Goal: Information Seeking & Learning: Learn about a topic

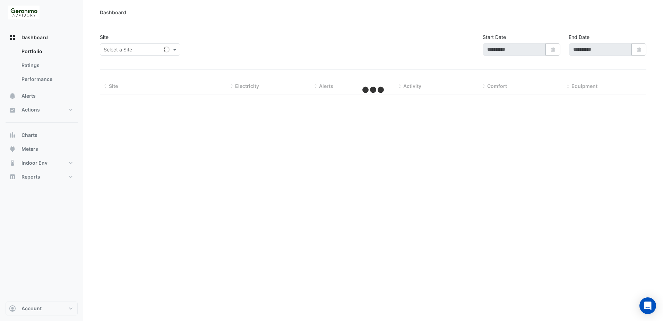
type input "**********"
select select "**"
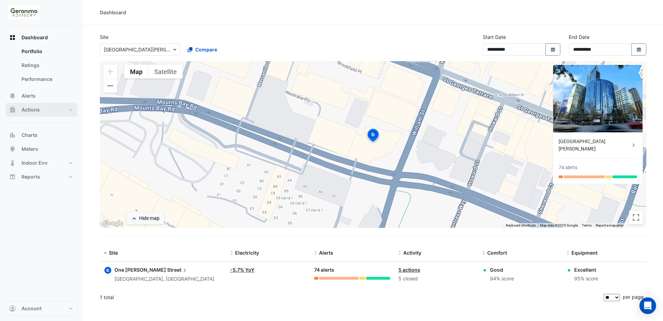
click at [38, 109] on span "Actions" at bounding box center [31, 109] width 18 height 7
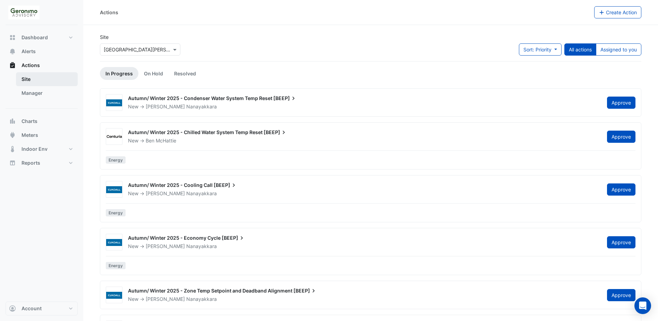
click at [38, 78] on link "Site" at bounding box center [47, 79] width 62 height 14
click at [46, 91] on link "Manager" at bounding box center [47, 93] width 62 height 14
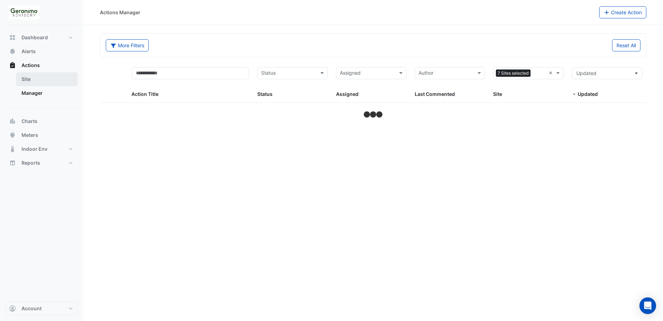
click at [36, 81] on link "Site" at bounding box center [47, 79] width 62 height 14
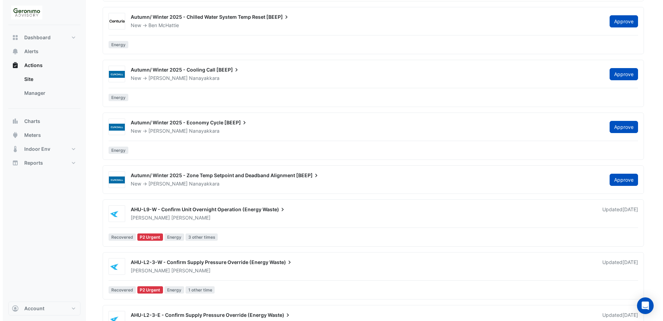
scroll to position [208, 0]
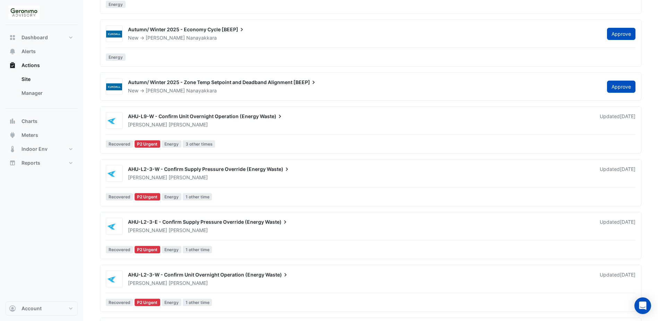
click at [167, 119] on span "AHU-L9-W - Confirm Unit Overnight Operation (Energy" at bounding box center [193, 116] width 131 height 6
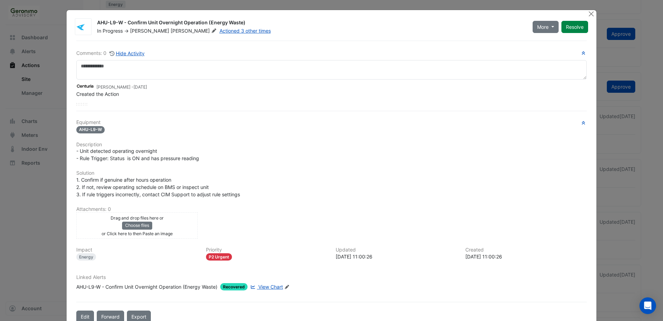
click at [93, 131] on span "AHU-L9-W" at bounding box center [90, 129] width 28 height 7
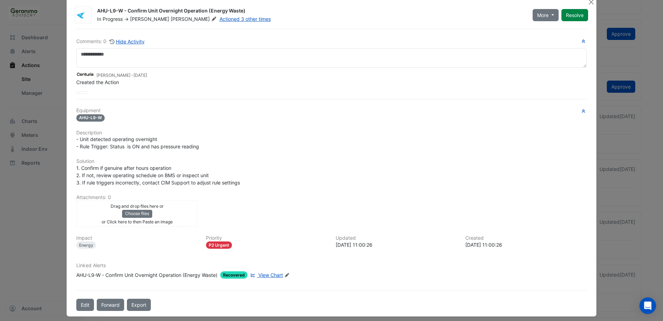
scroll to position [17, 0]
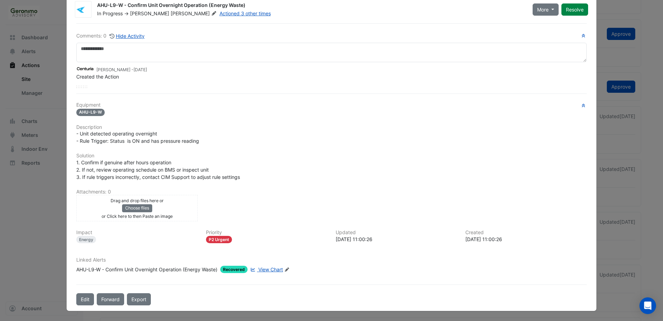
click at [263, 269] on span "View Chart" at bounding box center [270, 269] width 25 height 6
click at [648, 13] on ngb-modal-window "AHU-L9-W - Confirm Unit Overnight Operation (Energy Waste) In Progress -> Geoff…" at bounding box center [331, 160] width 663 height 321
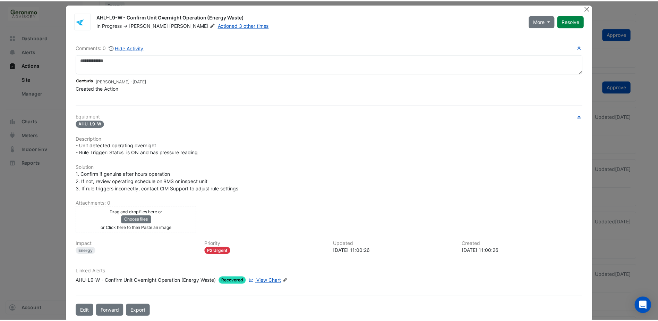
scroll to position [0, 0]
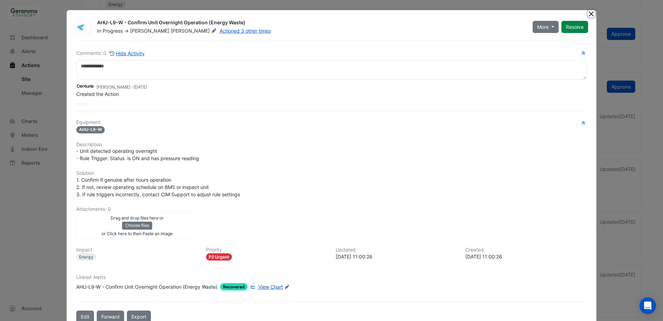
click at [589, 12] on button "Close" at bounding box center [591, 13] width 7 height 7
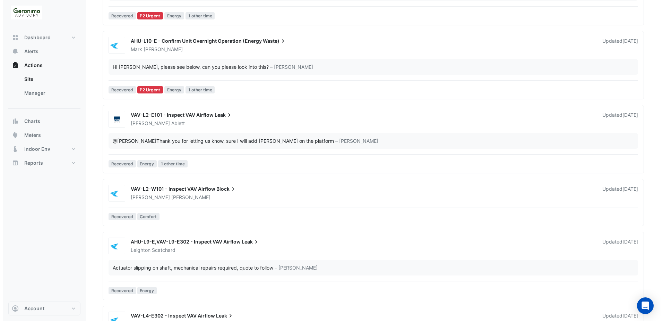
scroll to position [694, 0]
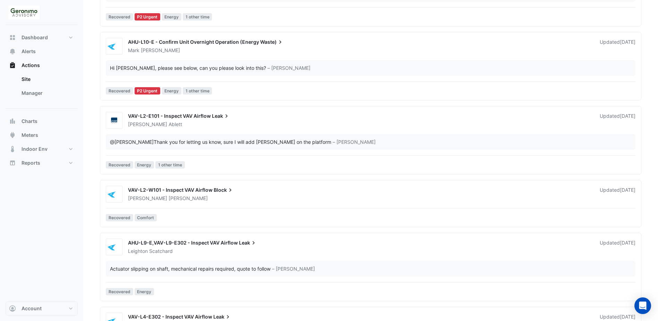
click at [159, 142] on div "@Reece Ablett Thank you for letting us know, sure I will add Jeff on the platfo…" at bounding box center [220, 141] width 221 height 7
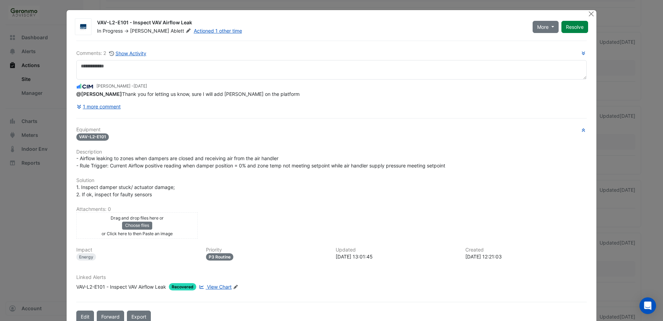
click at [72, 96] on div "Comments: 2 Show Activity Pracheeti Inamdar - 1 week and 1 day ago @Reece Ablet…" at bounding box center [331, 182] width 519 height 282
click at [103, 111] on button "1 more comment" at bounding box center [98, 106] width 45 height 12
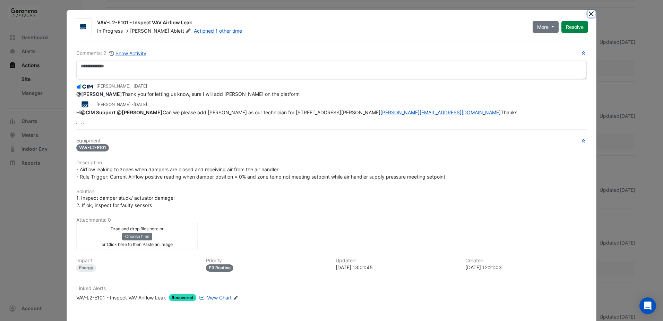
click at [588, 14] on button "Close" at bounding box center [591, 13] width 7 height 7
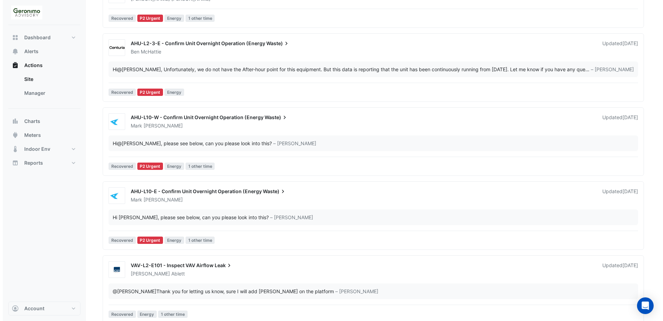
scroll to position [540, 0]
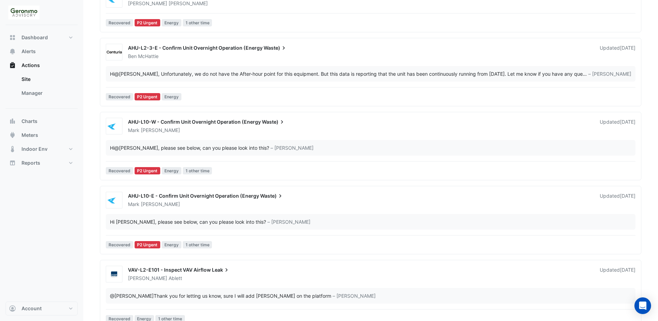
click at [207, 123] on span "AHU-L10-W - Confirm Unit Overnight Operation (Energy" at bounding box center [194, 122] width 133 height 6
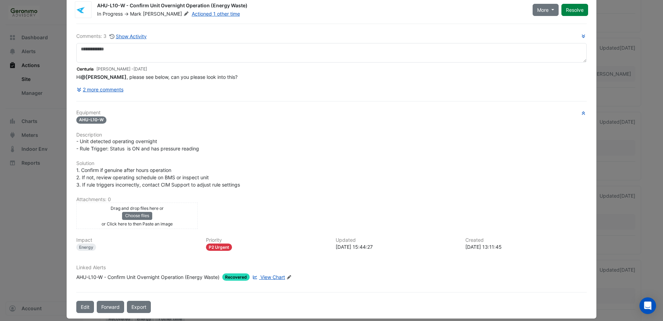
scroll to position [25, 0]
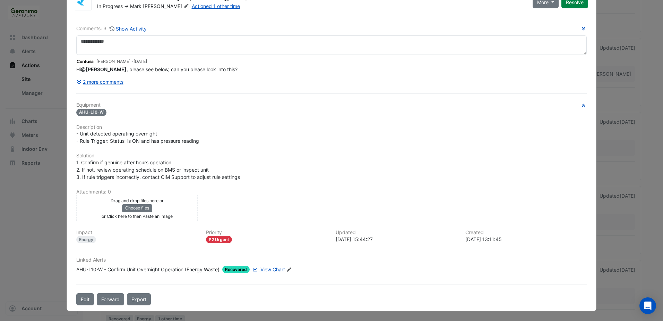
click at [271, 269] on span "View Chart" at bounding box center [273, 269] width 25 height 6
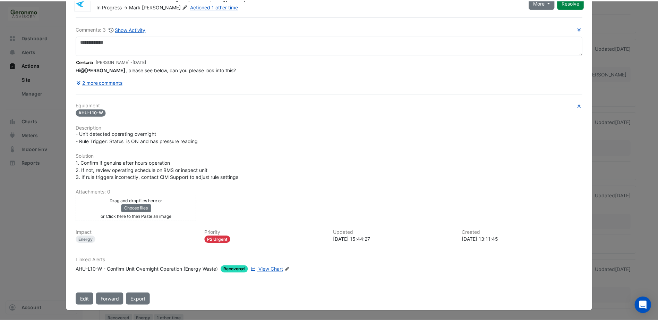
scroll to position [0, 0]
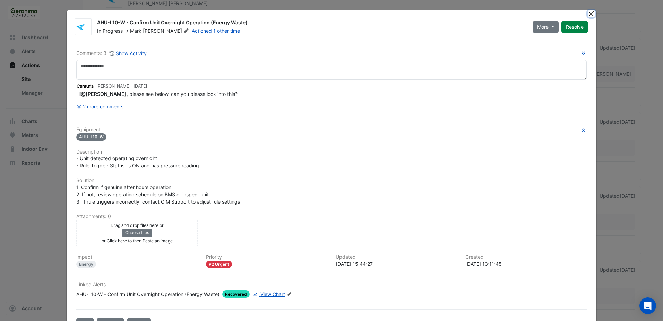
click at [588, 14] on button "Close" at bounding box center [591, 13] width 7 height 7
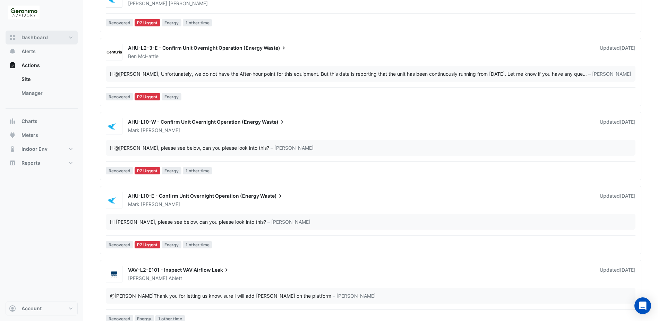
click at [43, 40] on span "Dashboard" at bounding box center [35, 37] width 26 height 7
select select "**"
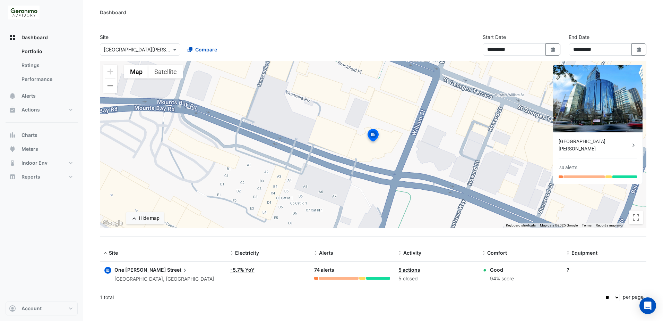
click at [552, 242] on div "← Move left → Move right ↑ Move up ↓ Move down + Zoom in - Zoom out Home Jump l…" at bounding box center [373, 153] width 547 height 184
click at [316, 278] on div at bounding box center [316, 277] width 4 height 3
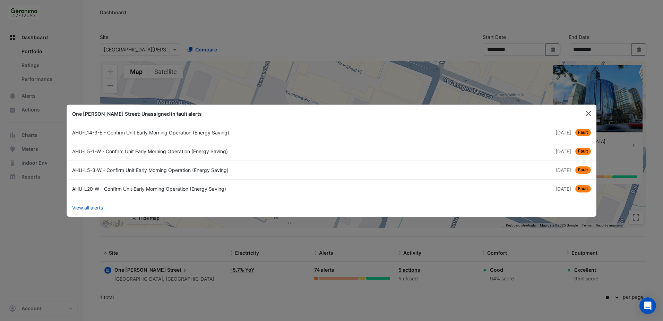
click at [589, 112] on button "Close" at bounding box center [588, 113] width 10 height 10
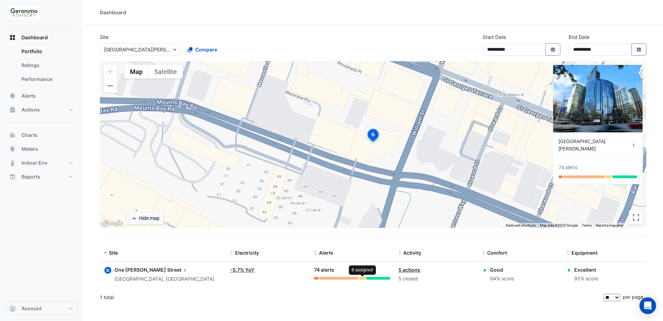
click at [361, 278] on div at bounding box center [362, 277] width 6 height 3
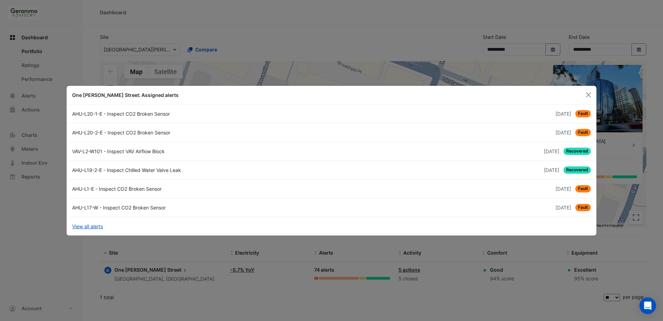
click at [124, 129] on div "AHU-L20-2-E - Inspect CO2 Broken Sensor" at bounding box center [200, 132] width 264 height 7
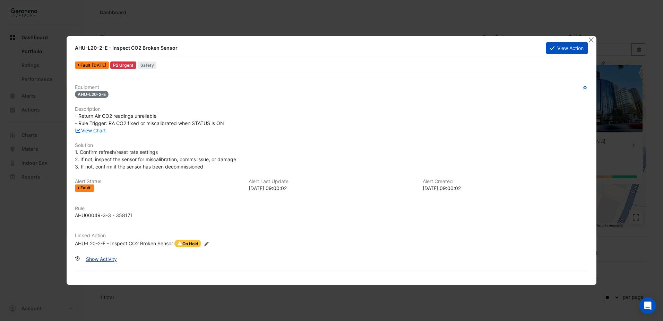
click at [110, 256] on button "Show Activity" at bounding box center [102, 259] width 40 height 12
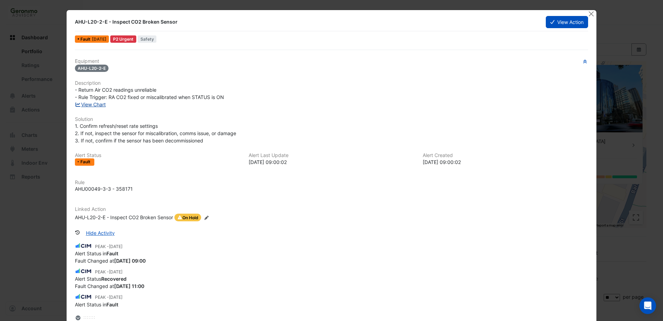
click at [93, 107] on link "View Chart" at bounding box center [90, 104] width 31 height 6
click at [588, 13] on button "Close" at bounding box center [591, 13] width 7 height 7
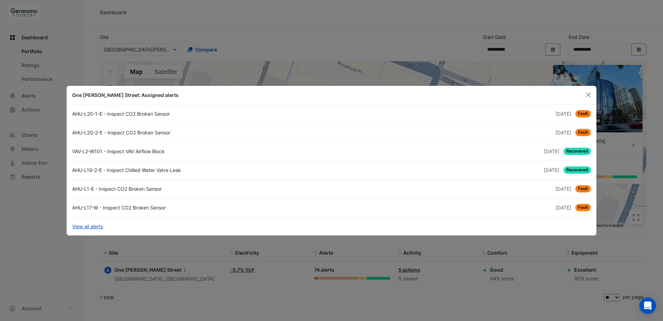
click at [138, 189] on div "AHU-L1-E - Inspect CO2 Broken Sensor" at bounding box center [200, 188] width 264 height 7
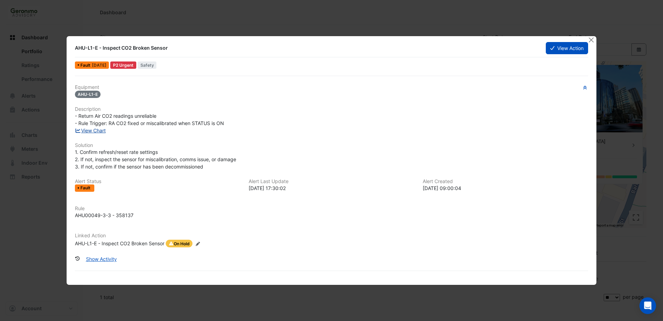
click at [91, 132] on link "View Chart" at bounding box center [90, 130] width 31 height 6
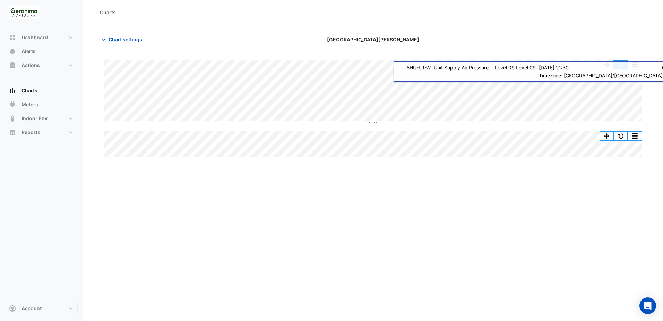
click at [618, 65] on button "button" at bounding box center [621, 64] width 14 height 9
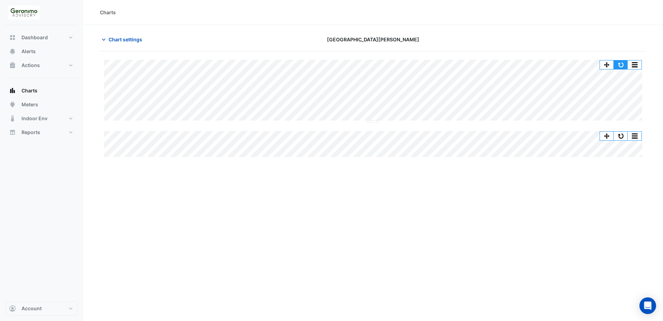
click at [624, 63] on button "button" at bounding box center [621, 64] width 14 height 9
click at [622, 65] on button "button" at bounding box center [621, 64] width 14 height 9
click at [99, 38] on div "Chart settings" at bounding box center [188, 39] width 185 height 12
click at [104, 39] on icon "button" at bounding box center [103, 39] width 7 height 7
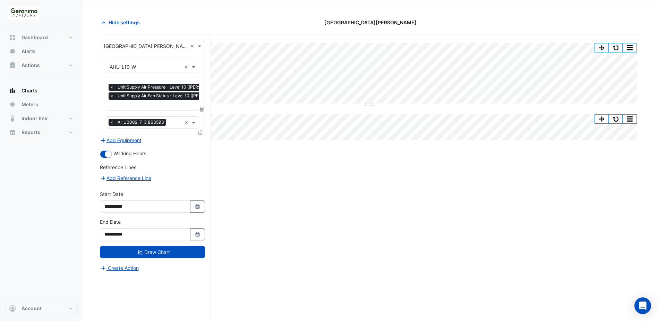
scroll to position [26, 0]
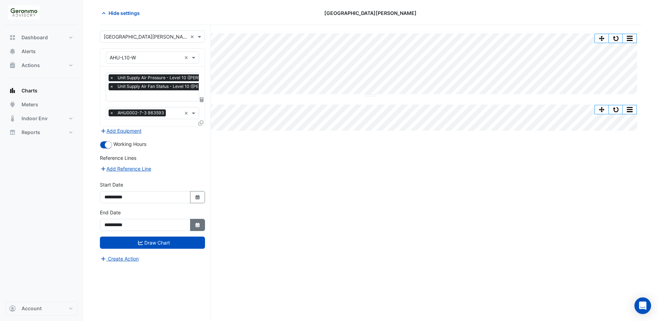
click at [196, 225] on icon "Select Date" at bounding box center [198, 224] width 6 height 5
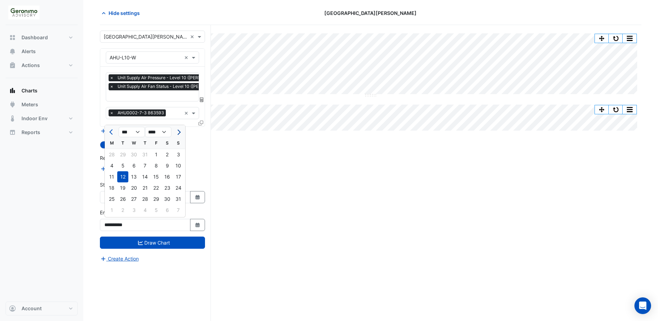
click at [178, 133] on span "Next month" at bounding box center [178, 131] width 5 height 5
select select "*"
click at [137, 189] on div "24" at bounding box center [133, 187] width 11 height 11
type input "**********"
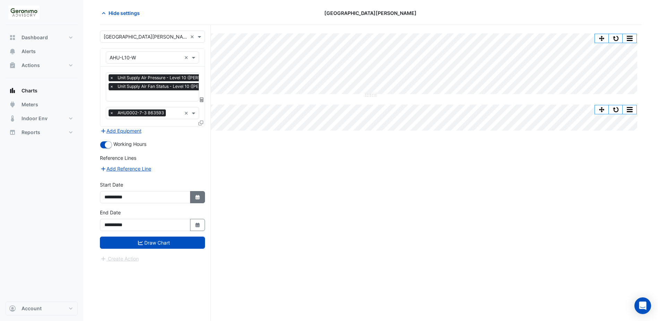
click at [192, 193] on button "Select Date" at bounding box center [197, 197] width 15 height 12
select select "*"
select select "****"
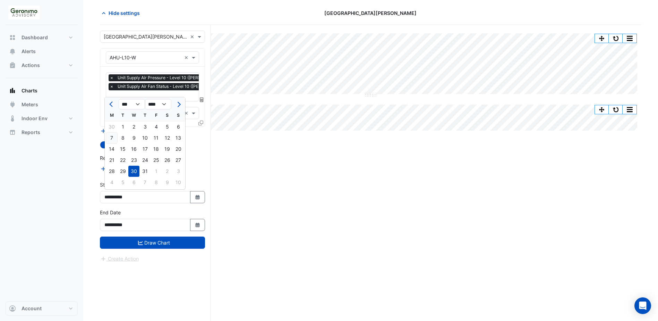
click at [114, 137] on div "7" at bounding box center [111, 137] width 11 height 11
type input "**********"
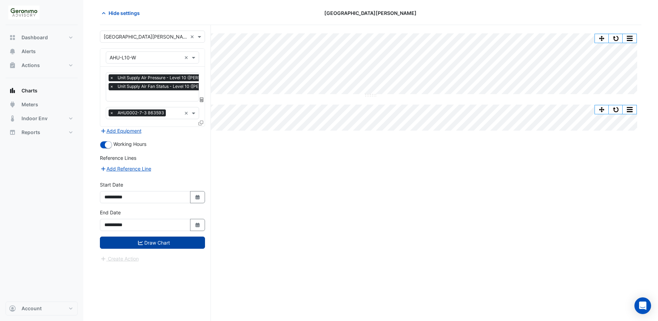
click at [152, 242] on button "Draw Chart" at bounding box center [152, 242] width 105 height 12
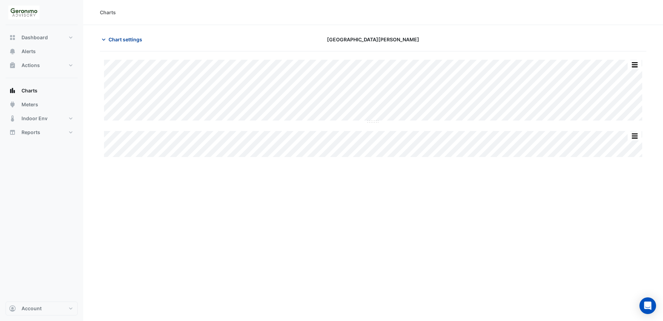
click at [106, 41] on icon "button" at bounding box center [103, 39] width 7 height 7
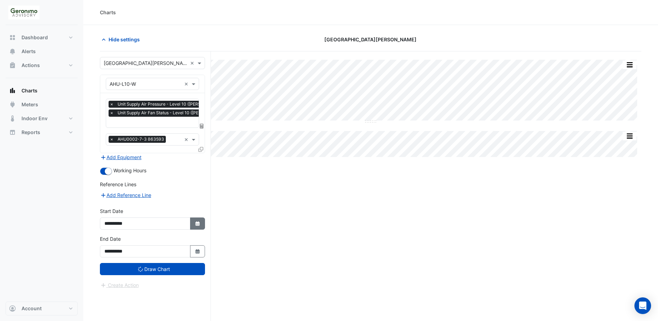
click at [199, 221] on icon "button" at bounding box center [197, 223] width 4 height 5
select select "*"
select select "****"
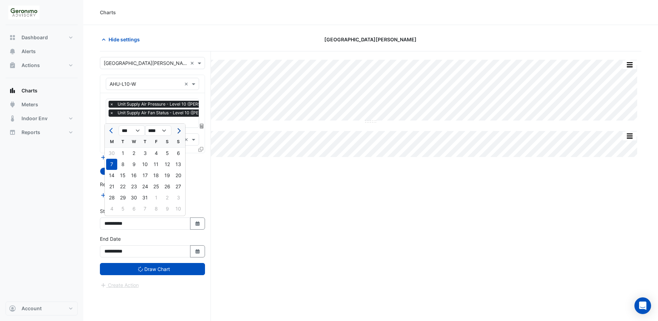
click at [181, 130] on button "Next month" at bounding box center [178, 130] width 8 height 11
select select "*"
click at [115, 153] on div "1" at bounding box center [111, 152] width 11 height 11
type input "**********"
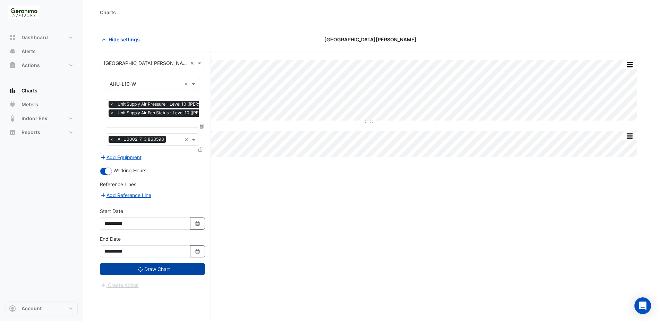
click at [182, 265] on button "Draw Chart" at bounding box center [152, 269] width 105 height 12
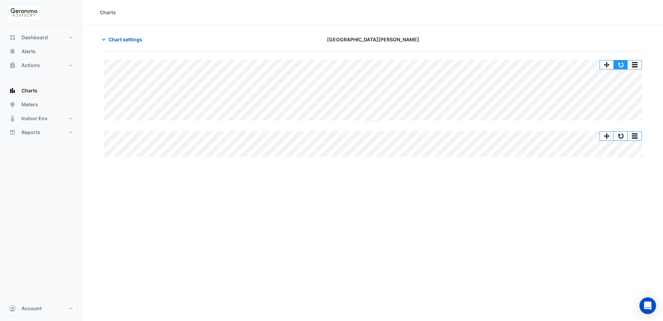
click at [620, 62] on button "button" at bounding box center [621, 64] width 14 height 9
click at [37, 90] on button "Charts" at bounding box center [42, 91] width 72 height 14
click at [36, 89] on span "Charts" at bounding box center [30, 90] width 16 height 7
click at [29, 91] on span "Charts" at bounding box center [30, 90] width 16 height 7
click at [25, 110] on button "Meters" at bounding box center [42, 104] width 72 height 14
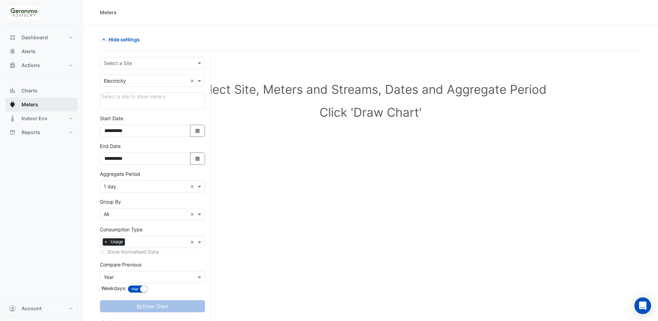
click at [33, 103] on span "Meters" at bounding box center [30, 104] width 17 height 7
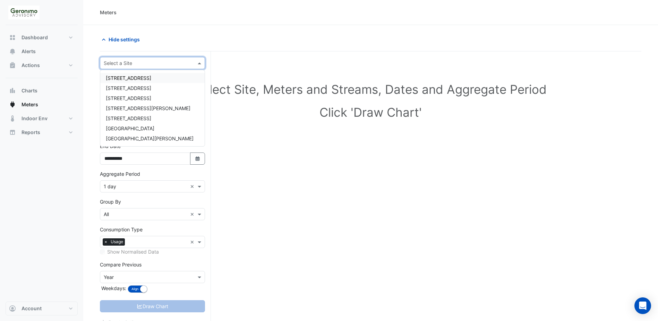
click at [161, 67] on div "Select a Site" at bounding box center [152, 63] width 105 height 12
click at [131, 138] on span "[GEOGRAPHIC_DATA][PERSON_NAME]" at bounding box center [150, 138] width 88 height 6
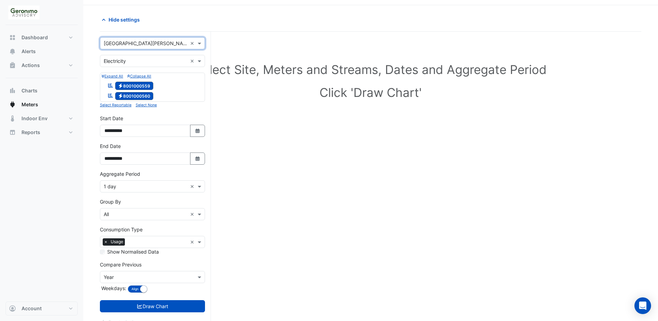
scroll to position [31, 0]
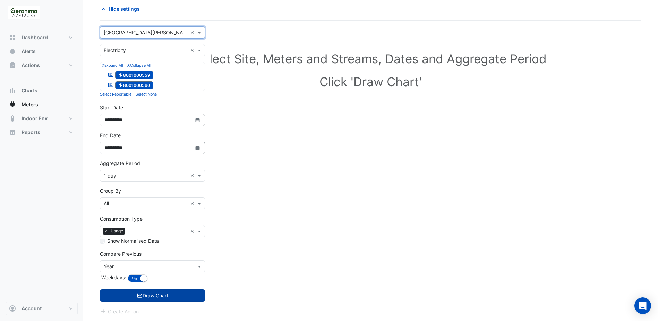
click at [128, 300] on button "Draw Chart" at bounding box center [152, 295] width 105 height 12
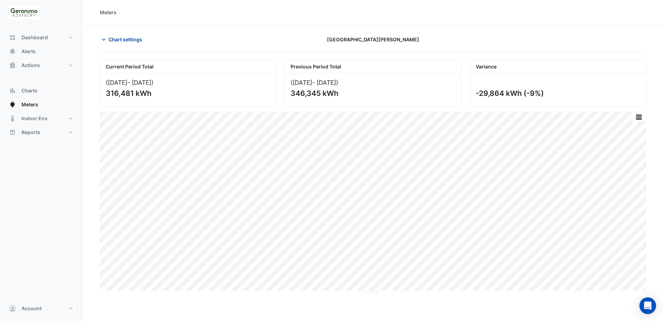
drag, startPoint x: 94, startPoint y: 38, endPoint x: 118, endPoint y: 45, distance: 24.9
click at [94, 37] on section "Chart settings One William Street Current Period Total (01 Aug 25 - 31 Aug 25 )…" at bounding box center [373, 159] width 580 height 269
click at [118, 45] on button "Chart settings" at bounding box center [123, 39] width 47 height 12
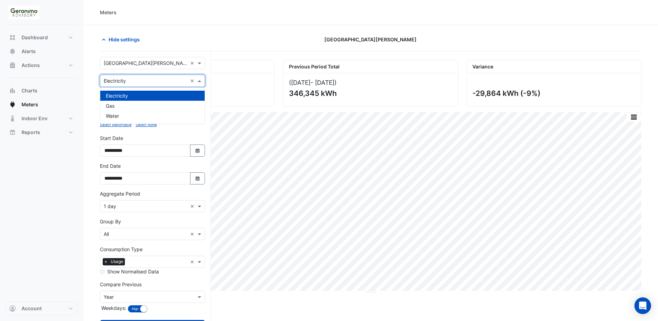
click at [196, 82] on span at bounding box center [200, 80] width 9 height 7
click at [159, 103] on div "Gas" at bounding box center [152, 106] width 104 height 10
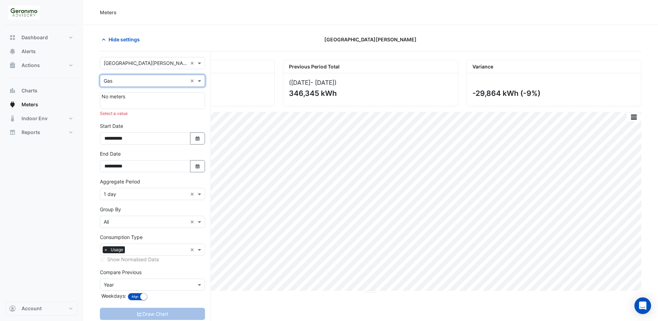
click at [180, 95] on div "No meters" at bounding box center [152, 100] width 105 height 17
click at [204, 78] on span at bounding box center [200, 80] width 9 height 7
click at [171, 115] on div "Water" at bounding box center [152, 116] width 104 height 10
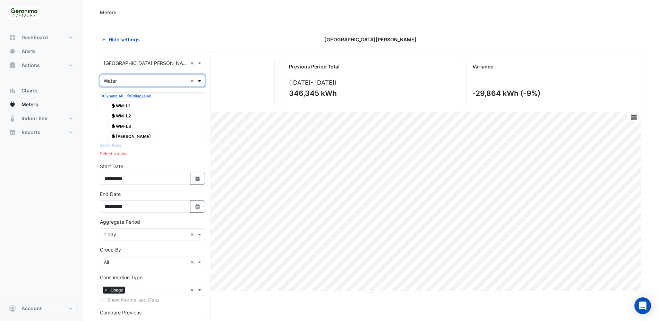
click at [198, 80] on span at bounding box center [200, 80] width 9 height 7
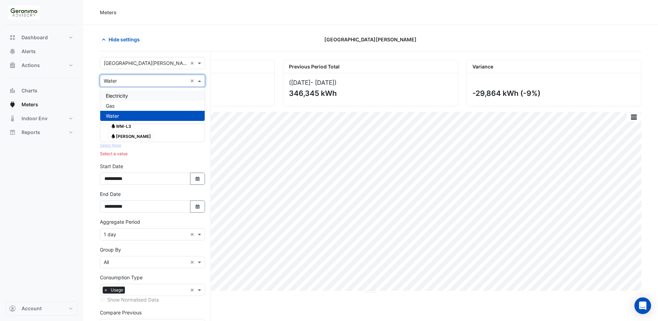
click at [170, 93] on div "Electricity" at bounding box center [152, 96] width 104 height 10
click at [170, 93] on div "Expand All Collapse All Water WM-L1 Water WM-L2 Water WM-L3 Water WM-LG" at bounding box center [152, 117] width 105 height 50
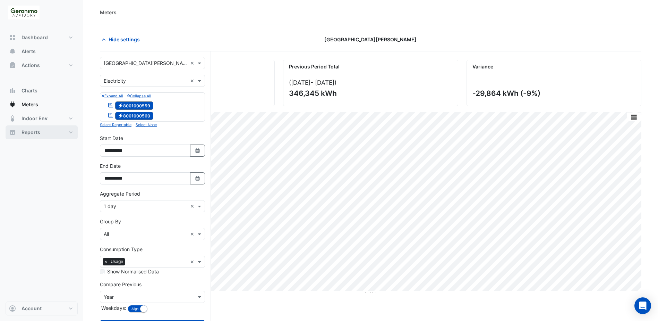
click at [46, 130] on button "Reports" at bounding box center [42, 132] width 72 height 14
select select "**"
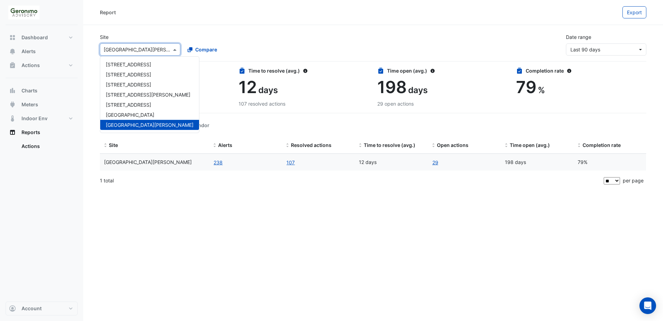
click at [165, 50] on div at bounding box center [140, 49] width 80 height 8
click at [138, 123] on span "[GEOGRAPHIC_DATA][PERSON_NAME]" at bounding box center [150, 125] width 88 height 6
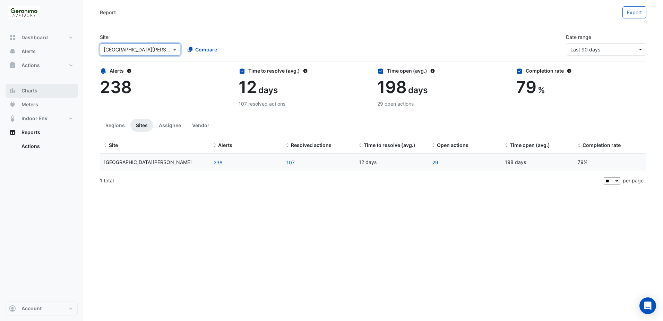
click at [49, 92] on button "Charts" at bounding box center [42, 91] width 72 height 14
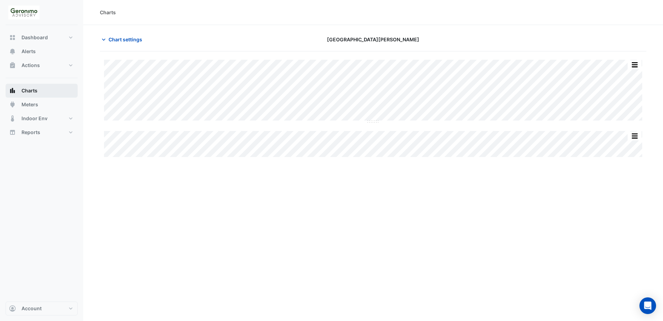
type input "**********"
click at [108, 12] on div "Charts" at bounding box center [108, 12] width 16 height 7
click at [104, 15] on div "Charts" at bounding box center [108, 12] width 16 height 7
click at [102, 35] on button "Chart settings" at bounding box center [123, 39] width 47 height 12
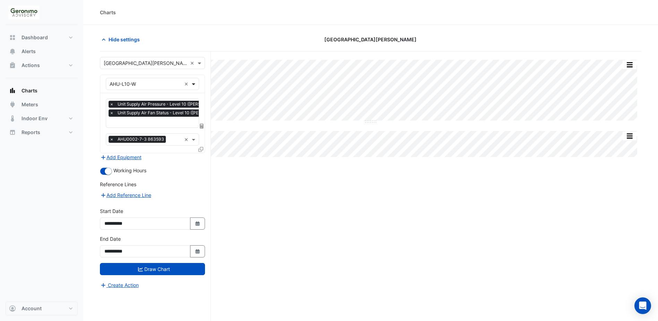
click at [193, 83] on span at bounding box center [194, 83] width 9 height 7
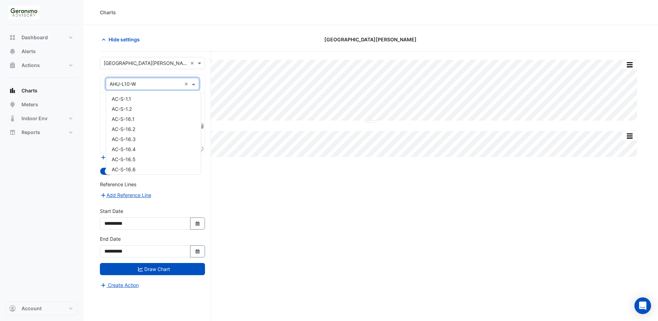
click at [170, 86] on input "text" at bounding box center [146, 83] width 72 height 7
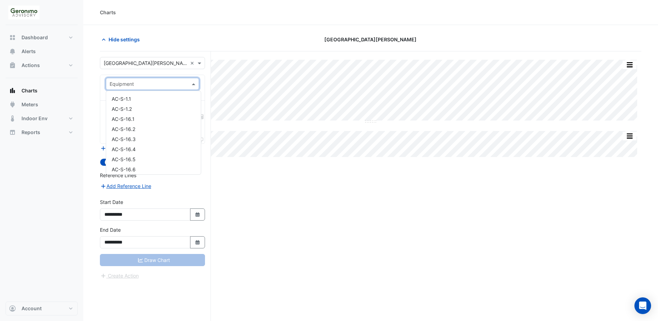
click at [146, 87] on div "Equipment" at bounding box center [152, 84] width 93 height 12
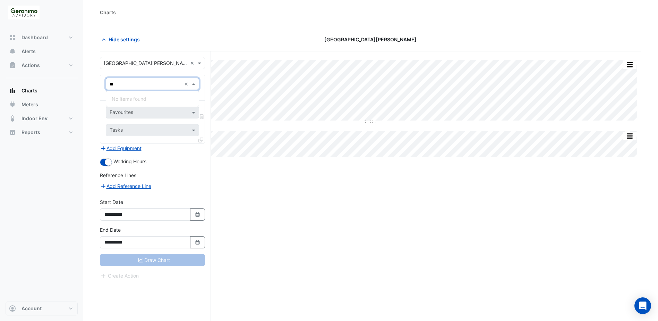
type input "*"
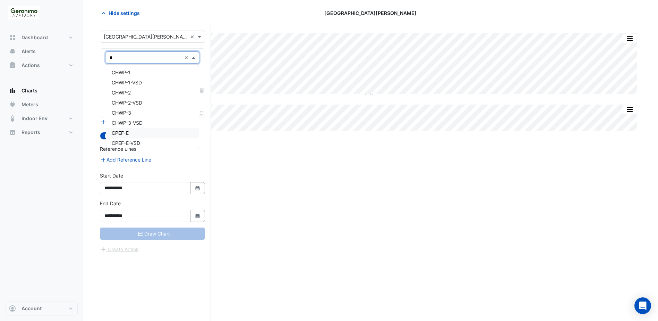
type input "*"
click at [91, 25] on section "Hide settings One William Street Split All Split None Print Save as JPEG Save a…" at bounding box center [370, 160] width 575 height 322
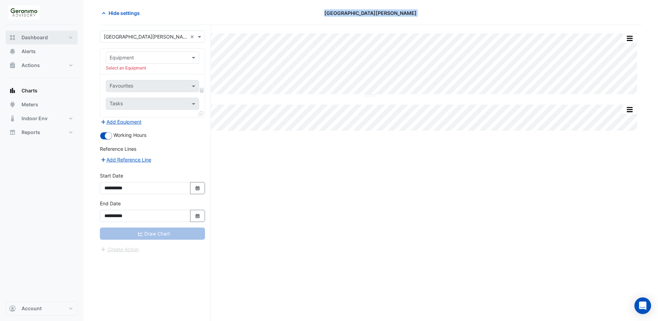
click at [49, 39] on button "Dashboard" at bounding box center [42, 38] width 72 height 14
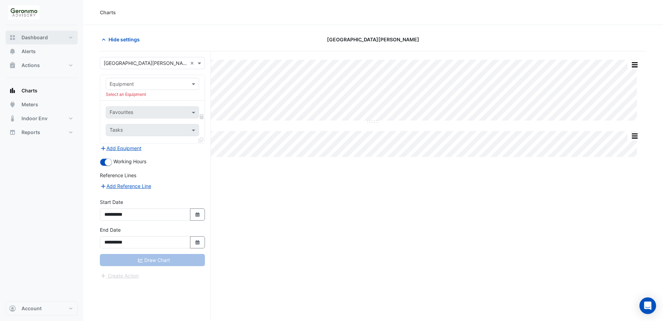
select select "**"
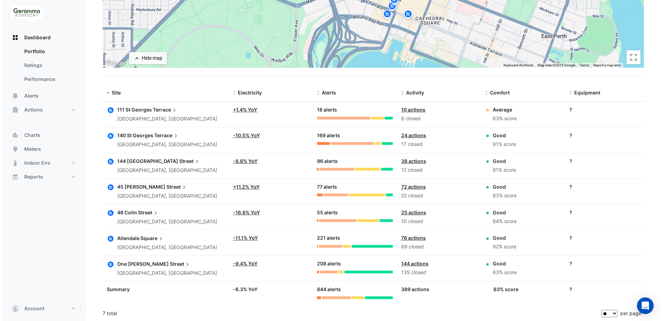
scroll to position [161, 0]
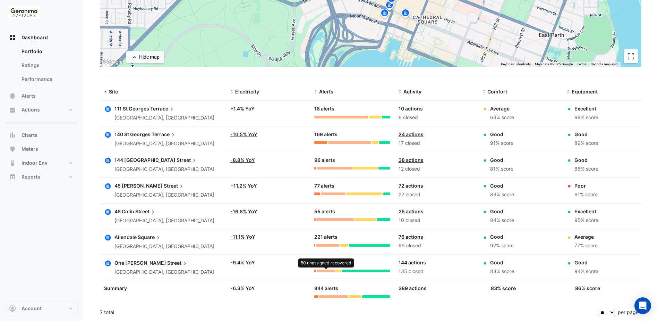
click at [326, 270] on div at bounding box center [326, 270] width 18 height 3
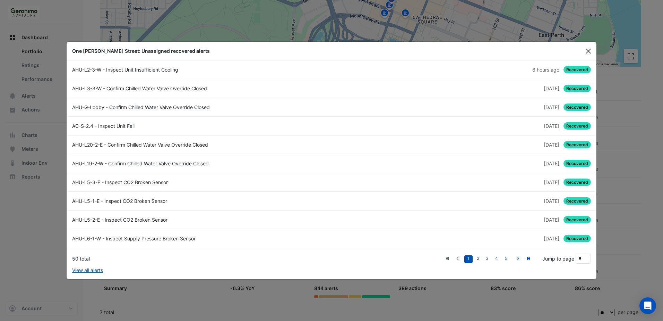
click at [585, 53] on button "Close" at bounding box center [588, 51] width 10 height 10
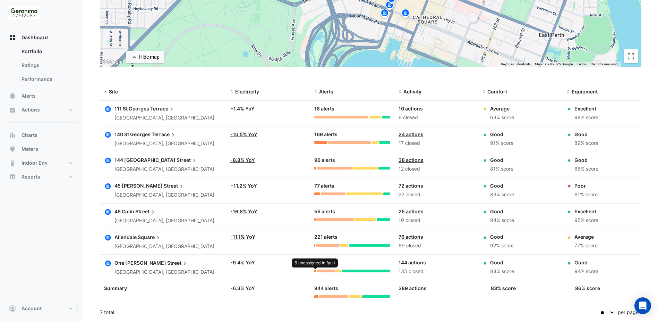
click at [315, 271] on div at bounding box center [315, 270] width 2 height 3
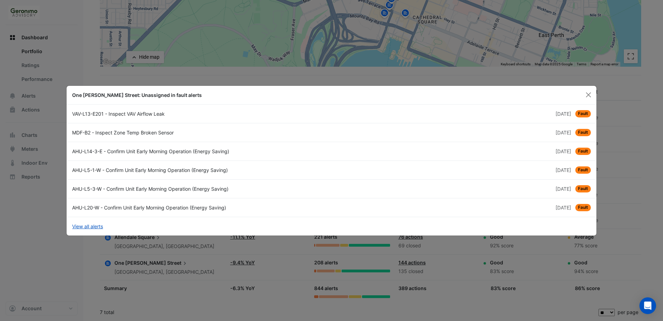
click at [205, 206] on div "AHU-L20-W - Confirm Unit Early Morning Operation (Energy Saving)" at bounding box center [200, 207] width 264 height 7
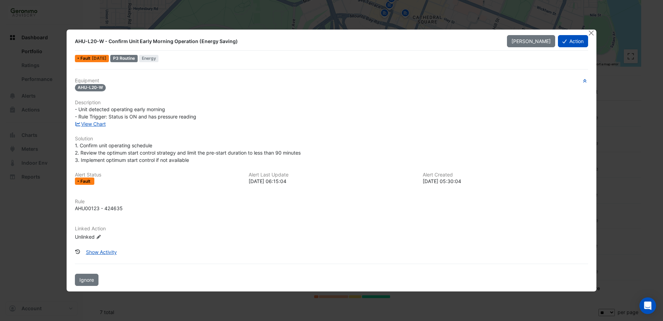
click at [101, 127] on div "View Chart" at bounding box center [332, 123] width 522 height 7
click at [101, 121] on link "View Chart" at bounding box center [90, 124] width 31 height 6
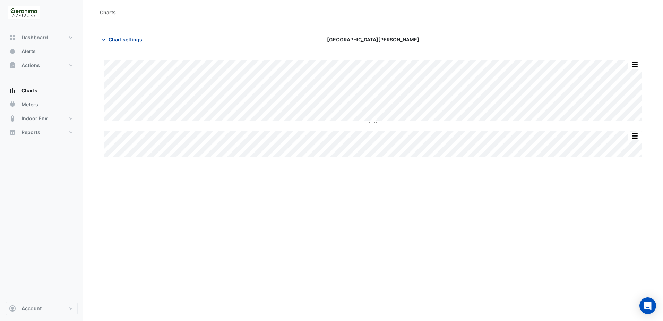
click at [114, 39] on span "Chart settings" at bounding box center [126, 39] width 34 height 7
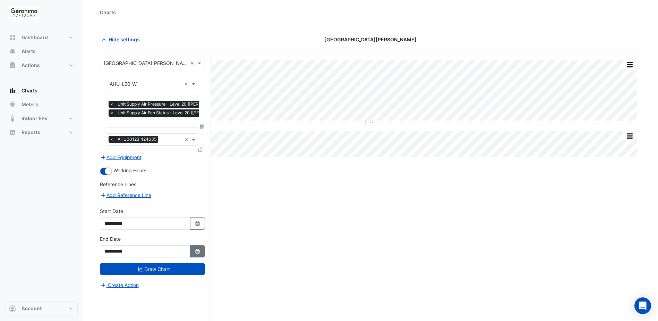
click at [192, 252] on button "Select Date" at bounding box center [197, 251] width 15 height 12
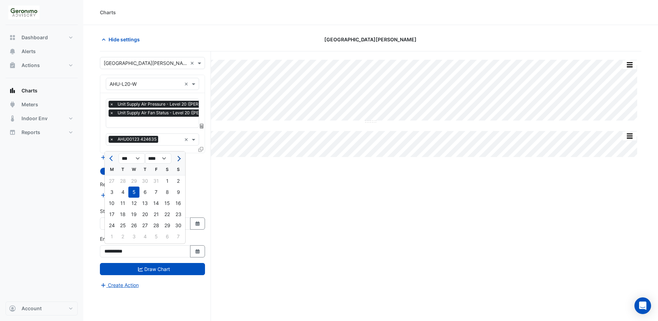
click at [178, 156] on span "Next month" at bounding box center [178, 158] width 5 height 5
select select "*"
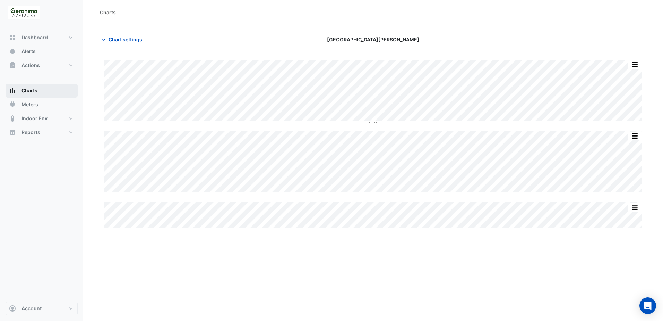
click at [42, 89] on button "Charts" at bounding box center [42, 91] width 72 height 14
click at [107, 39] on icon "button" at bounding box center [103, 39] width 7 height 7
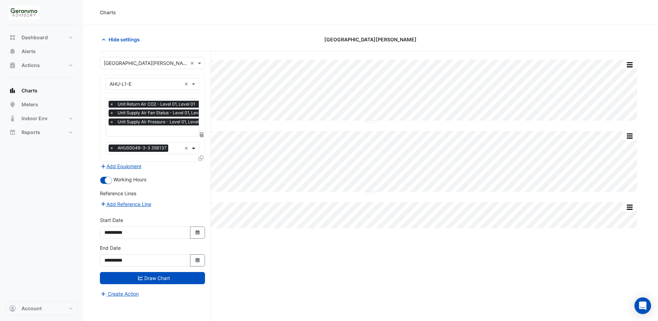
click at [193, 150] on span at bounding box center [194, 147] width 9 height 7
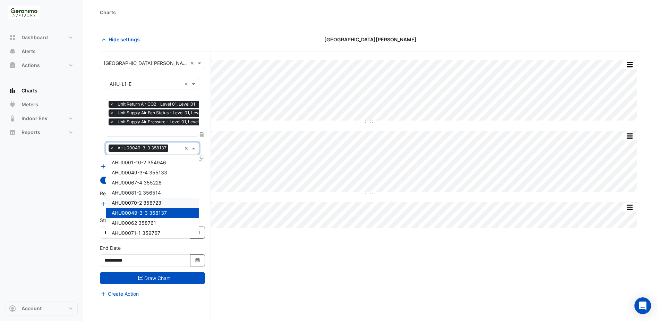
click at [170, 198] on div "AHU00070-2 356723" at bounding box center [152, 202] width 93 height 10
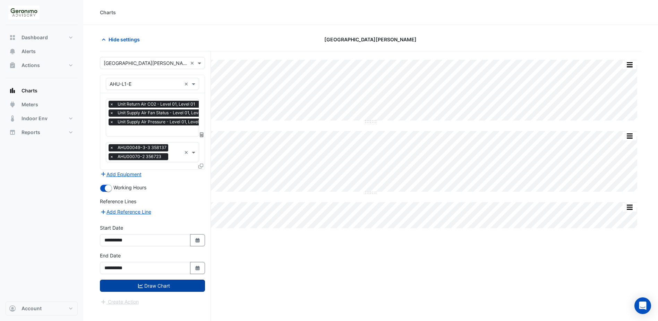
click at [177, 282] on button "Draw Chart" at bounding box center [152, 285] width 105 height 12
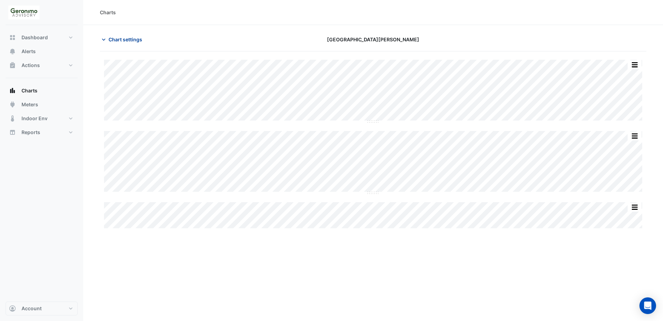
click at [104, 39] on icon "button" at bounding box center [103, 39] width 7 height 7
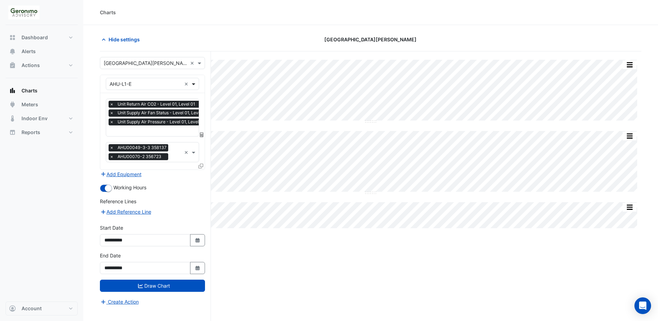
click at [192, 85] on span at bounding box center [194, 83] width 9 height 7
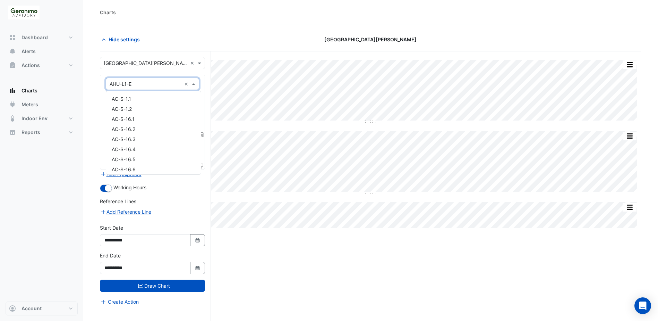
scroll to position [194, 0]
click at [143, 118] on div "AHU-L1-W" at bounding box center [153, 116] width 95 height 10
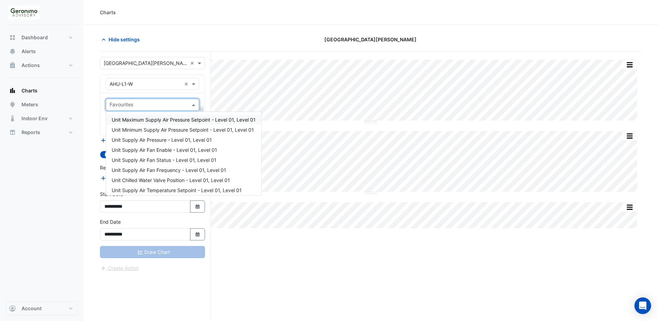
click at [196, 106] on span at bounding box center [194, 104] width 9 height 7
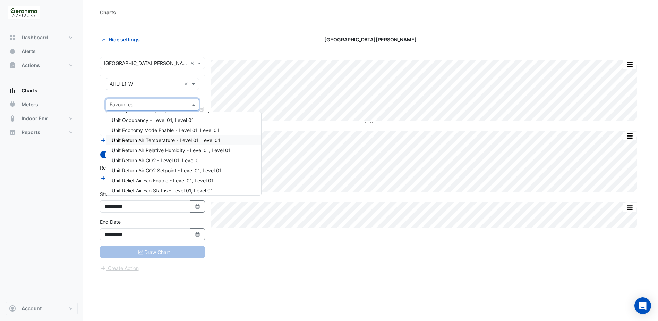
scroll to position [274, 0]
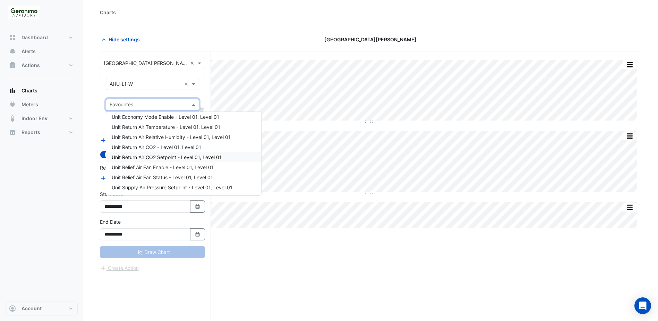
click at [163, 156] on span "Unit Return Air CO2 Setpoint - Level 01, Level 01" at bounding box center [167, 157] width 110 height 6
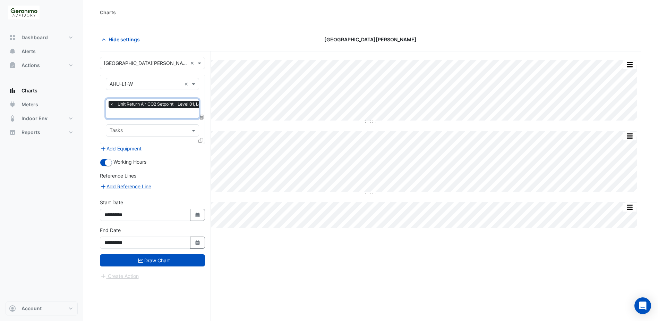
click at [145, 114] on input "text" at bounding box center [163, 113] width 106 height 7
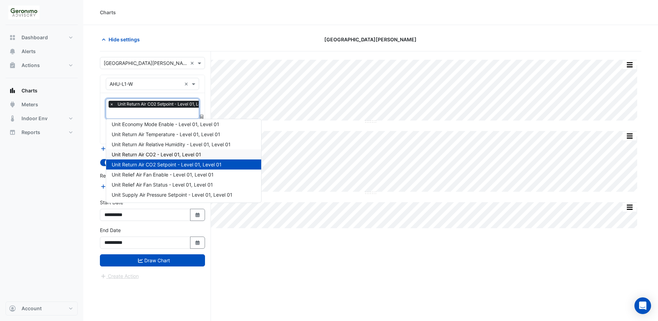
click at [161, 153] on span "Unit Return Air CO2 - Level 01, Level 01" at bounding box center [157, 154] width 90 height 6
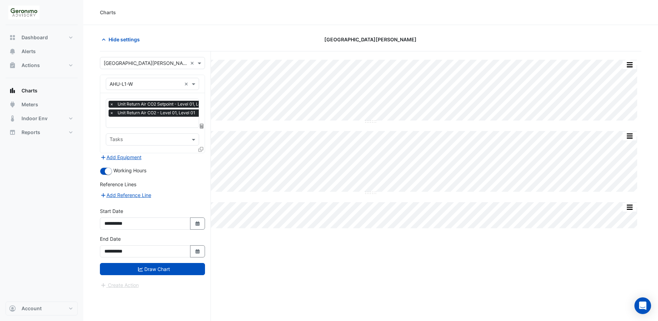
click at [201, 149] on icon at bounding box center [200, 149] width 5 height 5
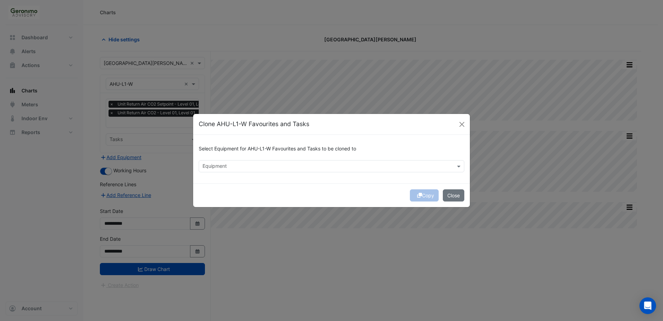
click at [244, 172] on div "Equipment" at bounding box center [332, 166] width 266 height 12
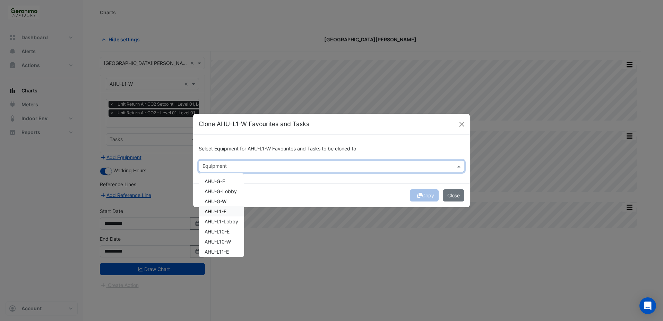
click at [228, 210] on div "AHU-L1-E" at bounding box center [221, 211] width 45 height 10
click at [228, 220] on span "AHU-L1-Lobby" at bounding box center [222, 221] width 34 height 6
click at [229, 232] on span "AHU-L10-E" at bounding box center [217, 231] width 25 height 6
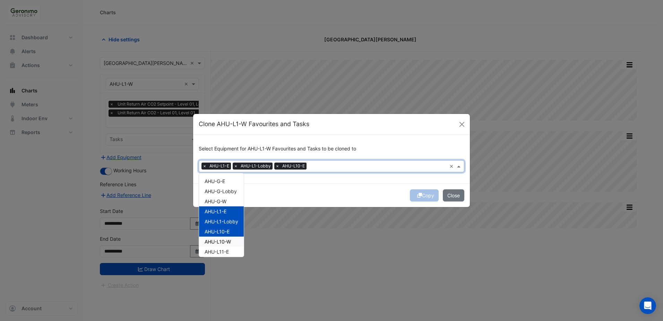
click at [228, 240] on span "AHU-L10-W" at bounding box center [218, 241] width 26 height 6
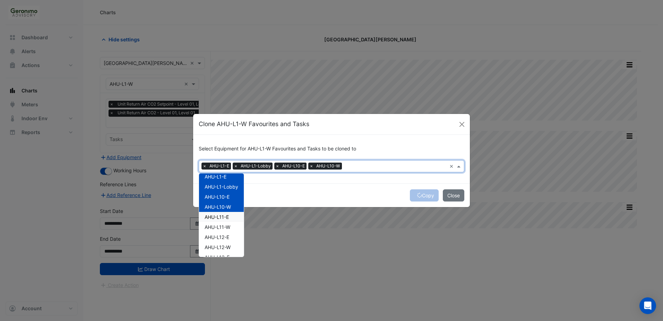
click at [231, 214] on div "AHU-L11-E" at bounding box center [221, 217] width 45 height 10
click at [231, 223] on div "AHU-L11-W" at bounding box center [221, 227] width 45 height 10
click at [230, 235] on div "AHU-L12-E" at bounding box center [221, 237] width 45 height 10
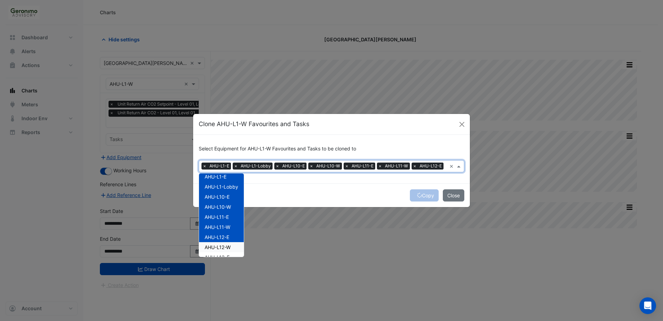
click at [230, 245] on span "AHU-L12-W" at bounding box center [218, 247] width 26 height 6
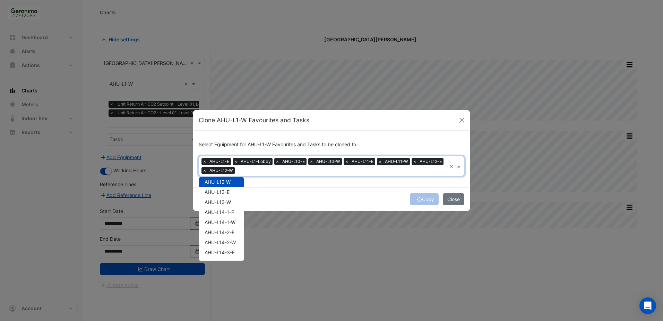
scroll to position [104, 0]
drag, startPoint x: 231, startPoint y: 190, endPoint x: 229, endPoint y: 202, distance: 11.6
click at [231, 191] on div "AHU-L13-E" at bounding box center [221, 191] width 45 height 10
click at [229, 202] on span "AHU-L13-W" at bounding box center [218, 201] width 26 height 6
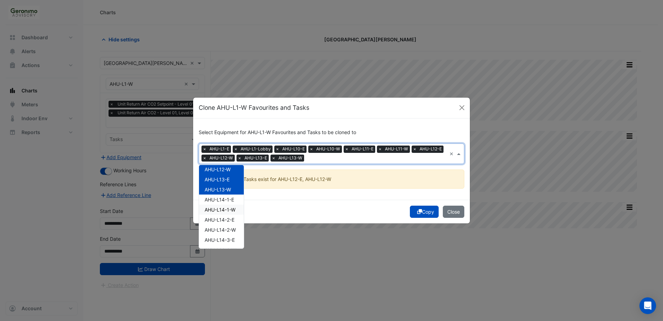
click at [229, 209] on span "AHU-L14-1-W" at bounding box center [220, 209] width 31 height 6
click at [230, 197] on span "AHU-L14-1-E" at bounding box center [219, 199] width 29 height 6
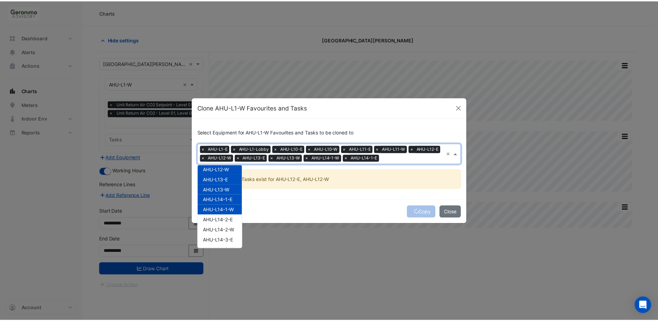
scroll to position [69, 0]
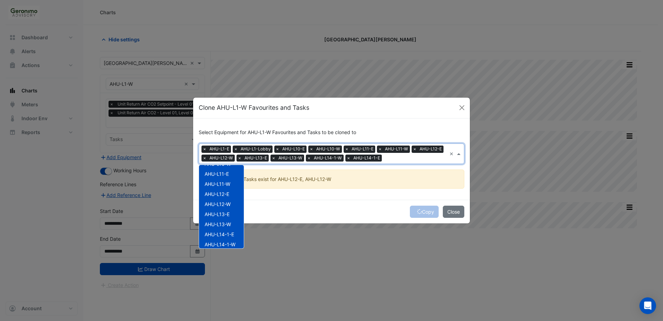
click at [227, 201] on span "AHU-L12-W" at bounding box center [218, 204] width 26 height 6
click at [229, 191] on span "AHU-L12-E" at bounding box center [217, 194] width 25 height 6
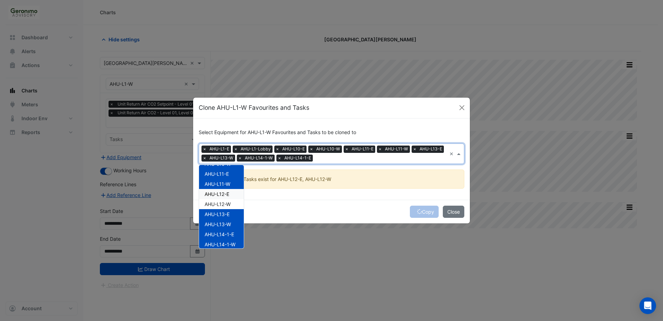
click at [308, 213] on div "Copy Close" at bounding box center [331, 211] width 277 height 24
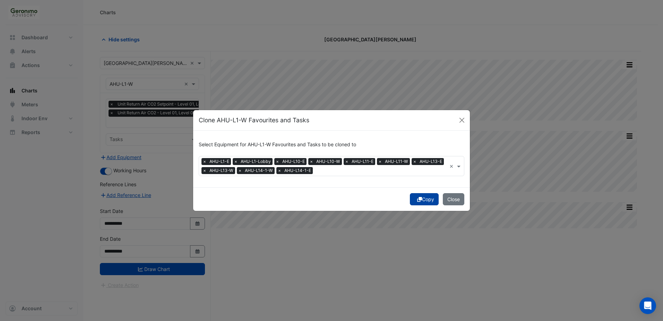
click at [429, 200] on button "Copy" at bounding box center [424, 199] width 29 height 12
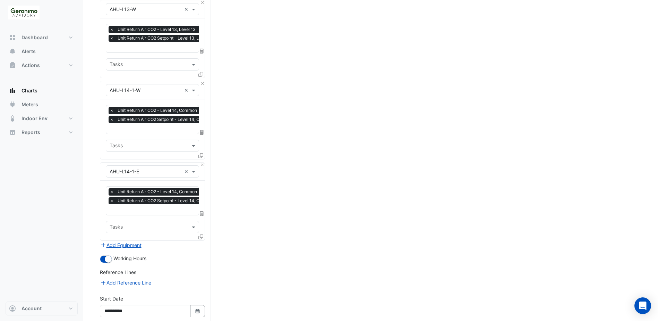
scroll to position [768, 0]
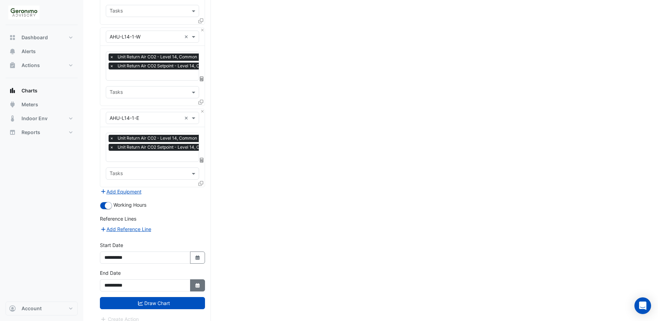
click at [197, 283] on icon "Select Date" at bounding box center [198, 285] width 6 height 5
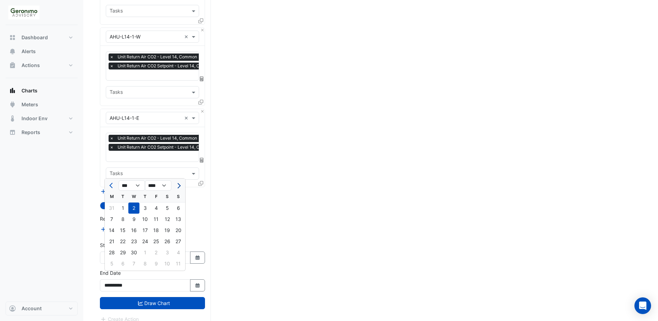
click at [176, 188] on button "Next month" at bounding box center [178, 185] width 8 height 11
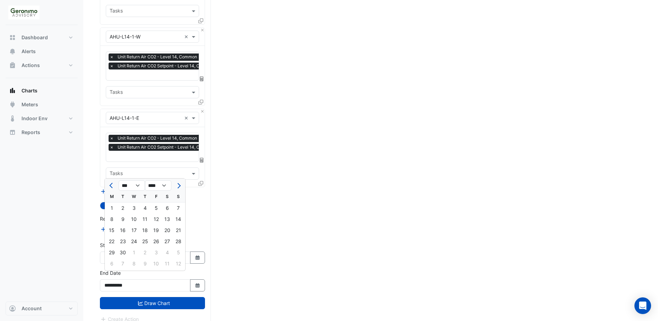
click at [106, 184] on div at bounding box center [112, 185] width 14 height 11
click at [108, 184] on button "Previous month" at bounding box center [112, 185] width 8 height 11
click at [179, 187] on span "Next month" at bounding box center [178, 185] width 5 height 5
select select "*"
click at [114, 239] on div "22" at bounding box center [111, 241] width 11 height 11
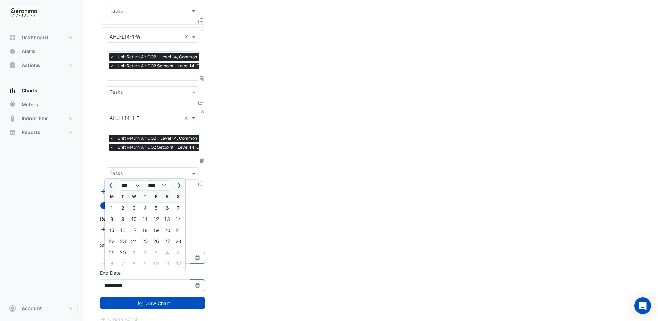
type input "**********"
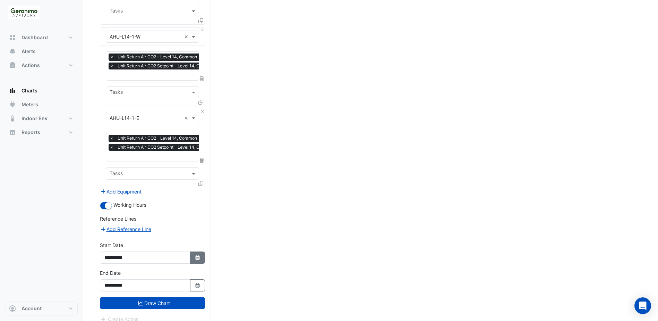
click at [201, 254] on button "Select Date" at bounding box center [197, 257] width 15 height 12
select select "*"
select select "****"
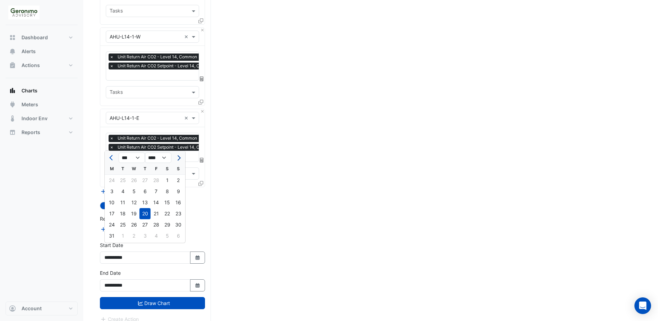
click at [178, 157] on span "Next month" at bounding box center [178, 157] width 5 height 5
click at [178, 158] on span "Next month" at bounding box center [178, 157] width 5 height 5
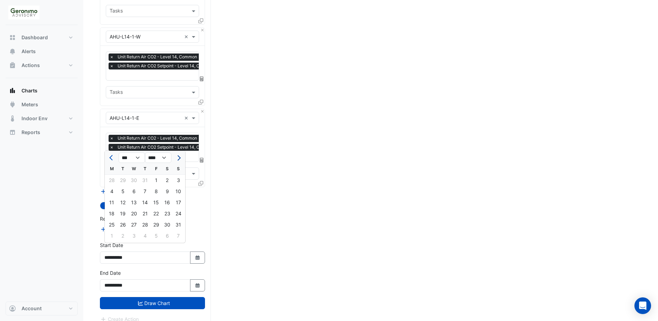
click at [178, 158] on span "Next month" at bounding box center [178, 157] width 5 height 5
select select "*"
click at [112, 182] on div "1" at bounding box center [111, 179] width 11 height 11
type input "**********"
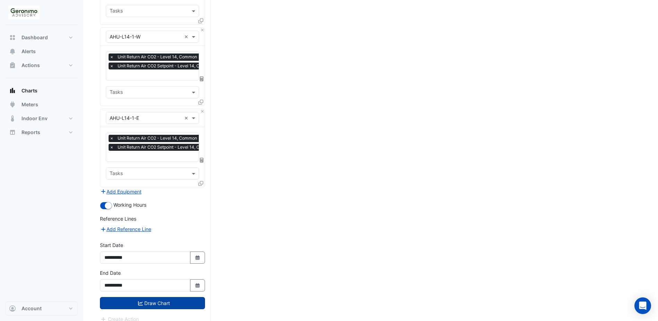
click at [154, 297] on button "Draw Chart" at bounding box center [152, 303] width 105 height 12
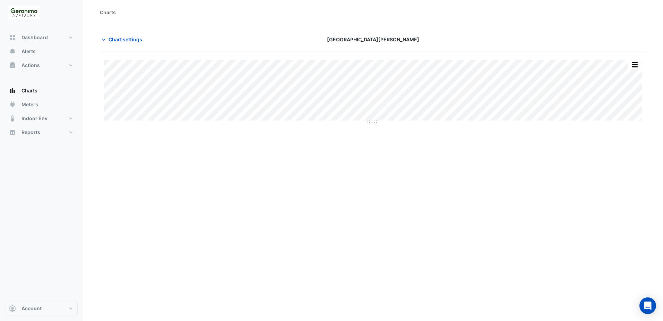
click at [26, 16] on img at bounding box center [23, 13] width 31 height 14
click at [633, 65] on button "button" at bounding box center [635, 64] width 14 height 9
click at [564, 164] on div "Charts Chart settings [GEOGRAPHIC_DATA][PERSON_NAME] Print Save as JPEG Save as…" at bounding box center [373, 160] width 580 height 321
click at [102, 37] on icon "button" at bounding box center [103, 39] width 7 height 7
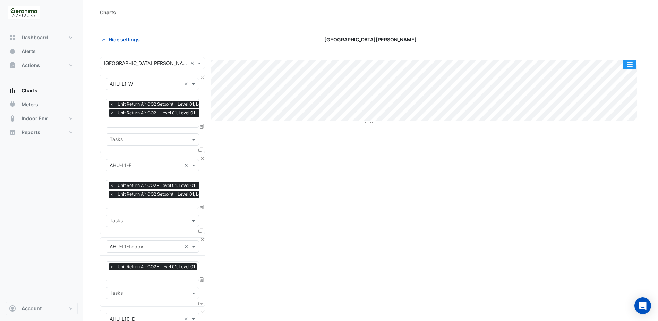
click at [630, 64] on button "button" at bounding box center [630, 64] width 14 height 9
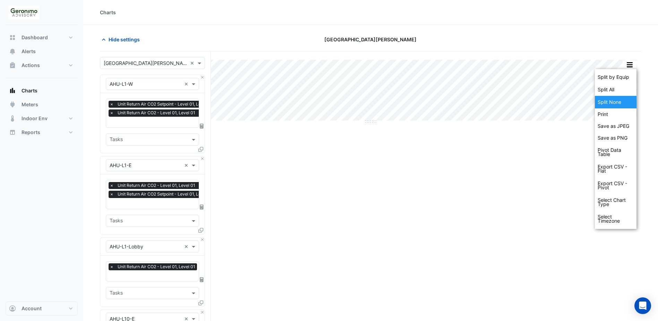
click at [618, 102] on div "Split None" at bounding box center [616, 102] width 42 height 12
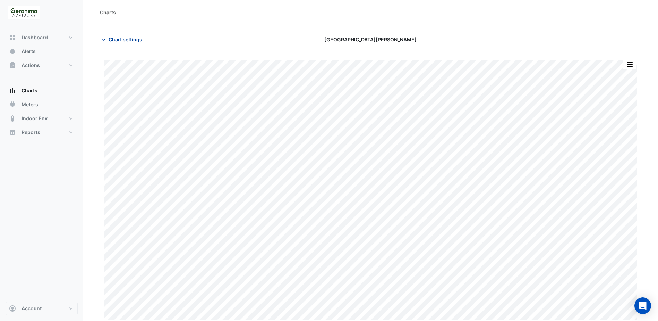
click at [101, 41] on icon "button" at bounding box center [103, 39] width 7 height 7
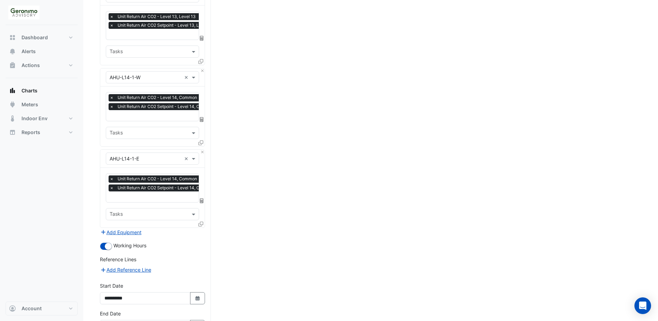
scroll to position [768, 0]
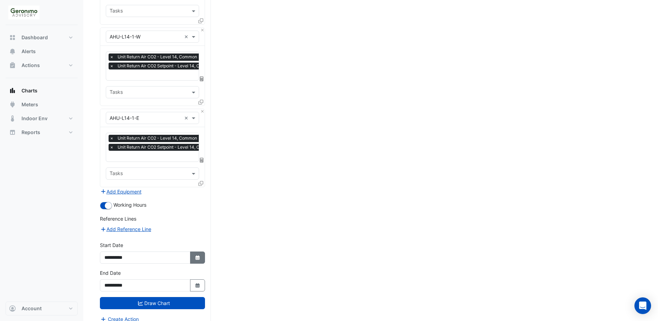
click at [198, 255] on icon "Select Date" at bounding box center [198, 257] width 6 height 5
select select "*"
select select "****"
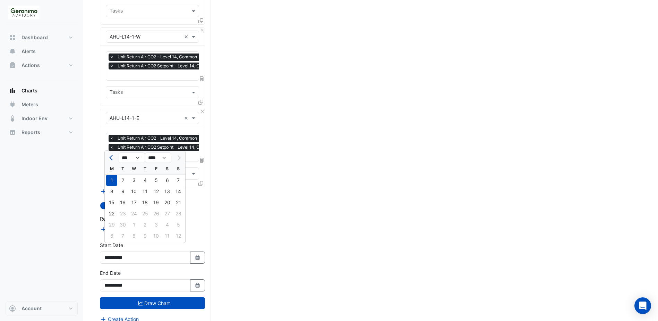
click at [108, 159] on button "Previous month" at bounding box center [112, 157] width 8 height 11
select select "*"
click at [113, 203] on div "11" at bounding box center [111, 202] width 11 height 11
type input "**********"
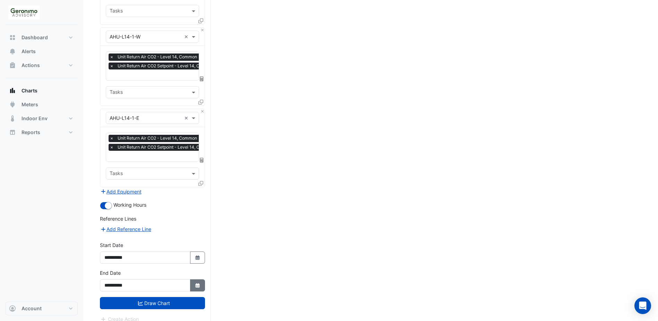
click at [202, 279] on button "Select Date" at bounding box center [197, 285] width 15 height 12
select select "*"
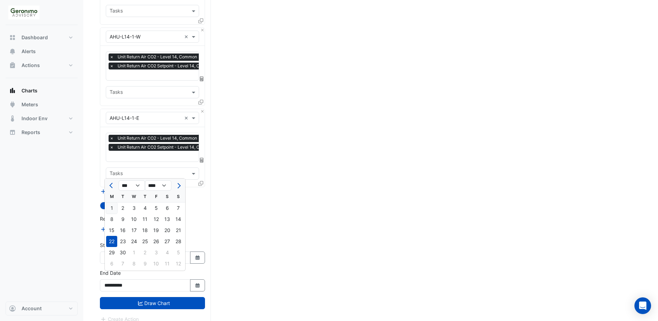
click at [111, 206] on div "1" at bounding box center [111, 207] width 11 height 11
type input "**********"
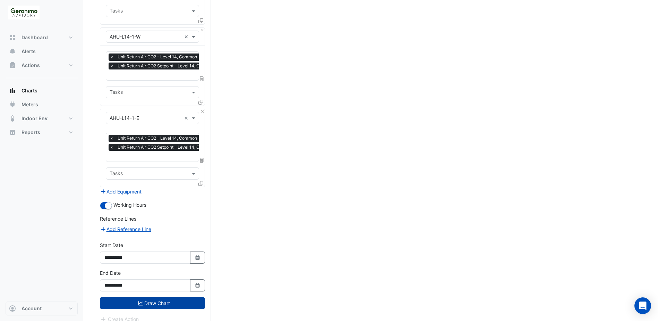
click at [152, 297] on button "Draw Chart" at bounding box center [152, 303] width 105 height 12
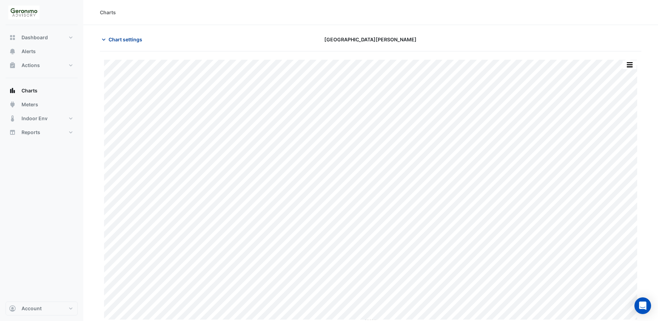
click at [105, 38] on icon "button" at bounding box center [103, 39] width 7 height 7
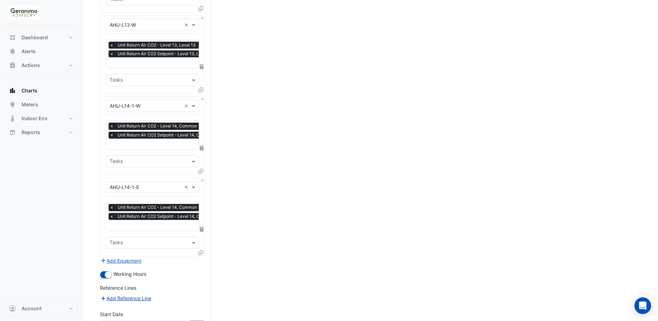
scroll to position [768, 0]
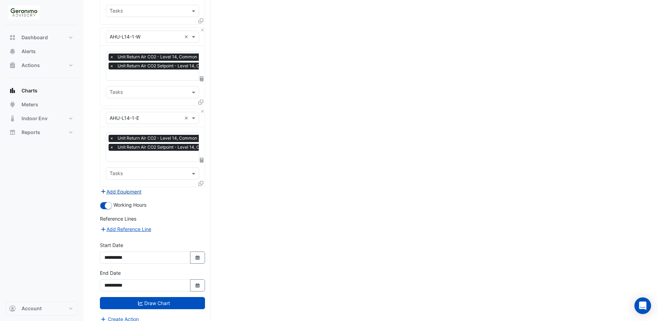
click at [133, 187] on button "Add Equipment" at bounding box center [121, 191] width 42 height 8
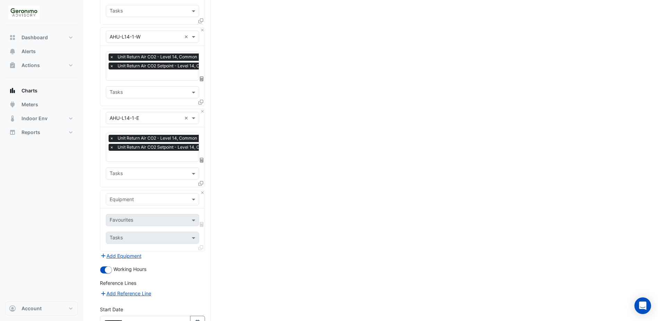
click at [153, 196] on input "text" at bounding box center [146, 199] width 72 height 7
type input "***"
click at [128, 206] on span "Weather" at bounding box center [121, 206] width 19 height 6
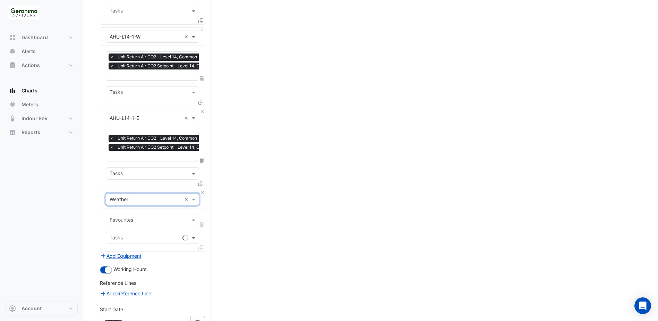
click at [135, 217] on input "text" at bounding box center [149, 220] width 78 height 7
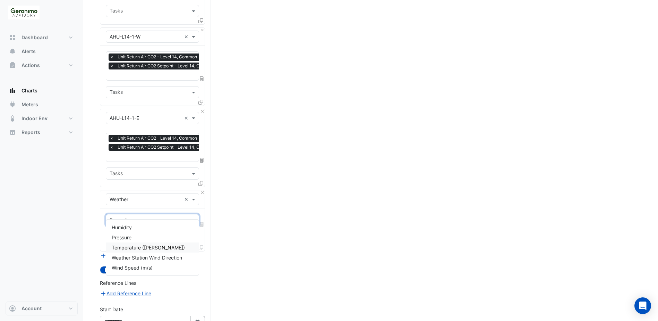
click at [127, 245] on span "Temperature ([PERSON_NAME])" at bounding box center [148, 247] width 73 height 6
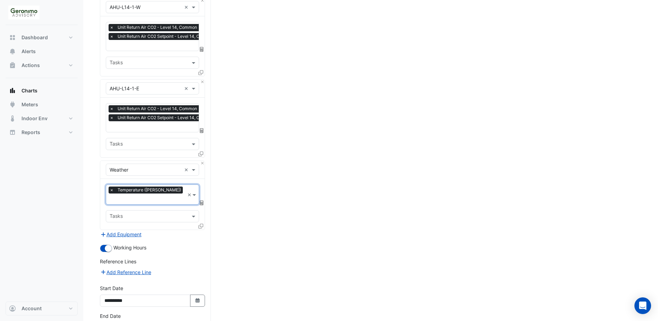
scroll to position [832, 0]
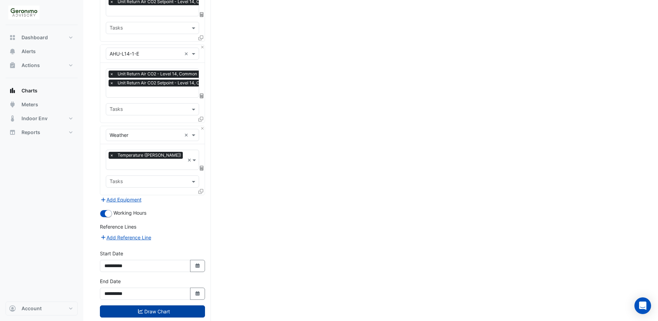
click at [133, 305] on button "Draw Chart" at bounding box center [152, 311] width 105 height 12
